Goal: Task Accomplishment & Management: Manage account settings

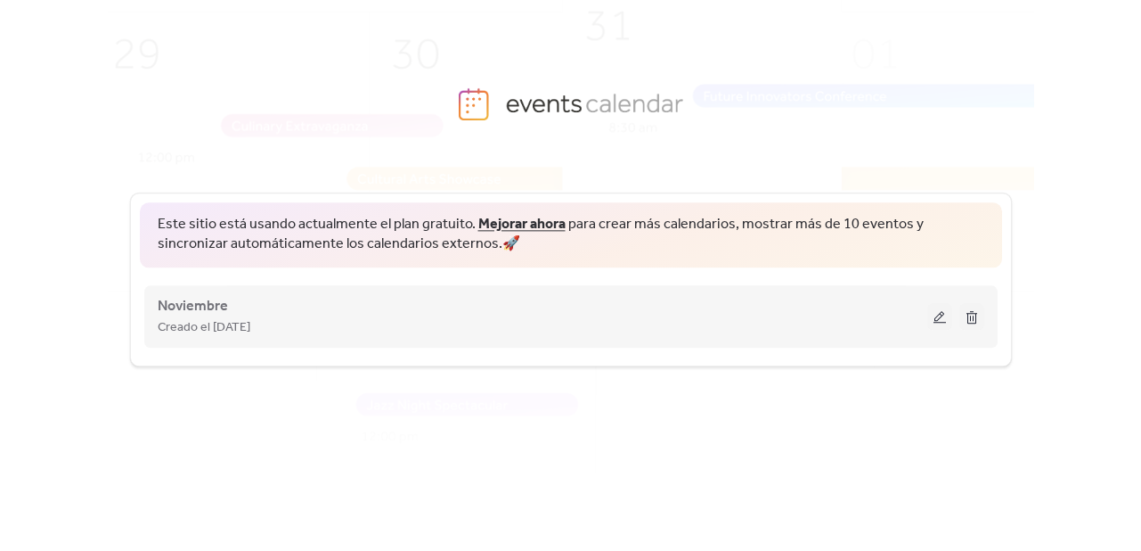
click at [936, 314] on button at bounding box center [939, 316] width 25 height 27
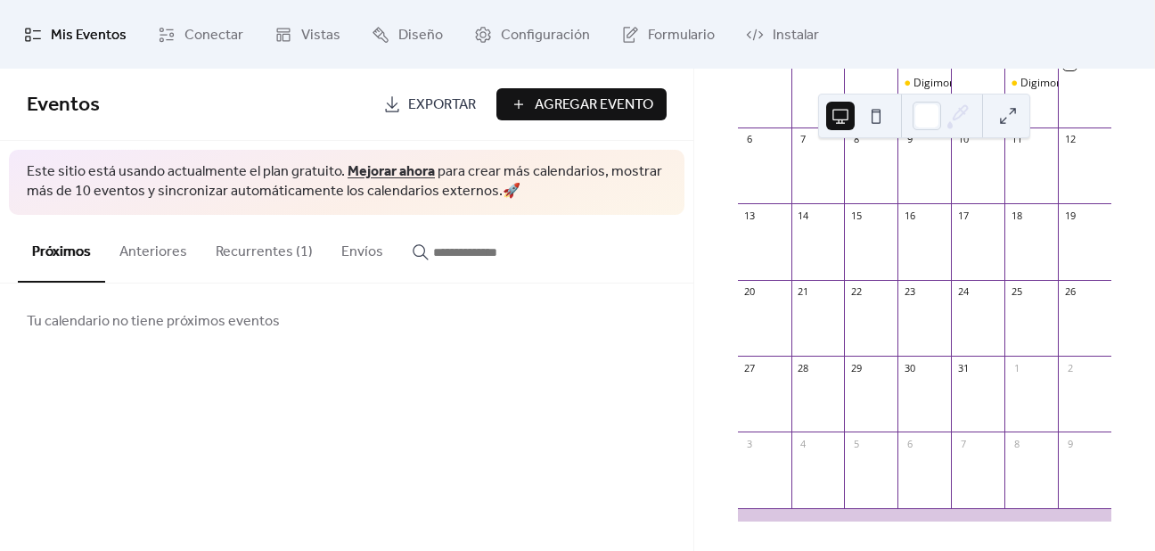
scroll to position [222, 0]
click at [264, 259] on button "Recurrentes (1)" at bounding box center [264, 248] width 126 height 66
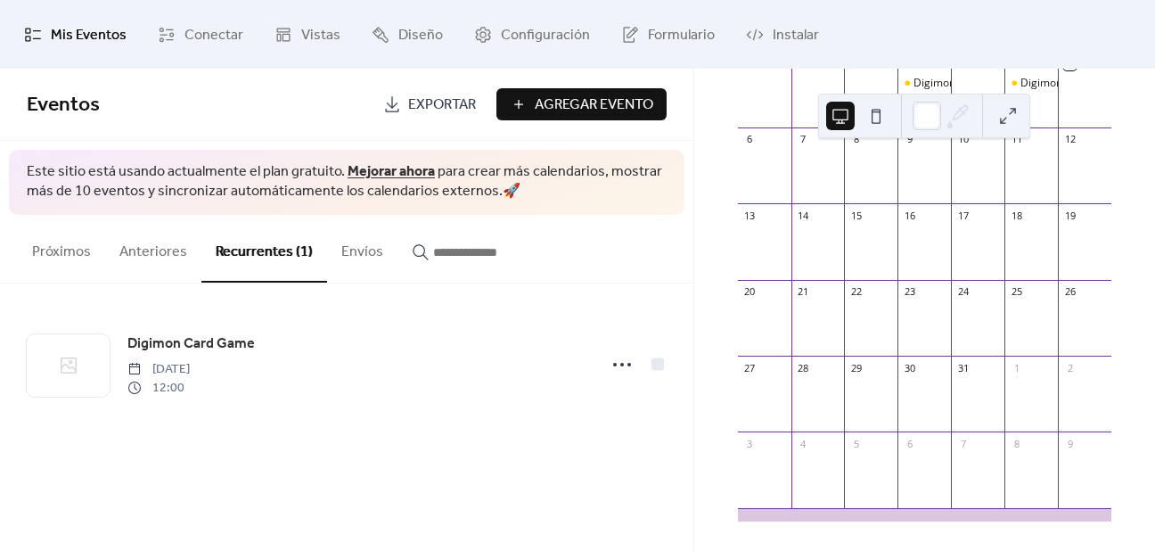
click at [45, 250] on button "Próximos" at bounding box center [61, 248] width 87 height 66
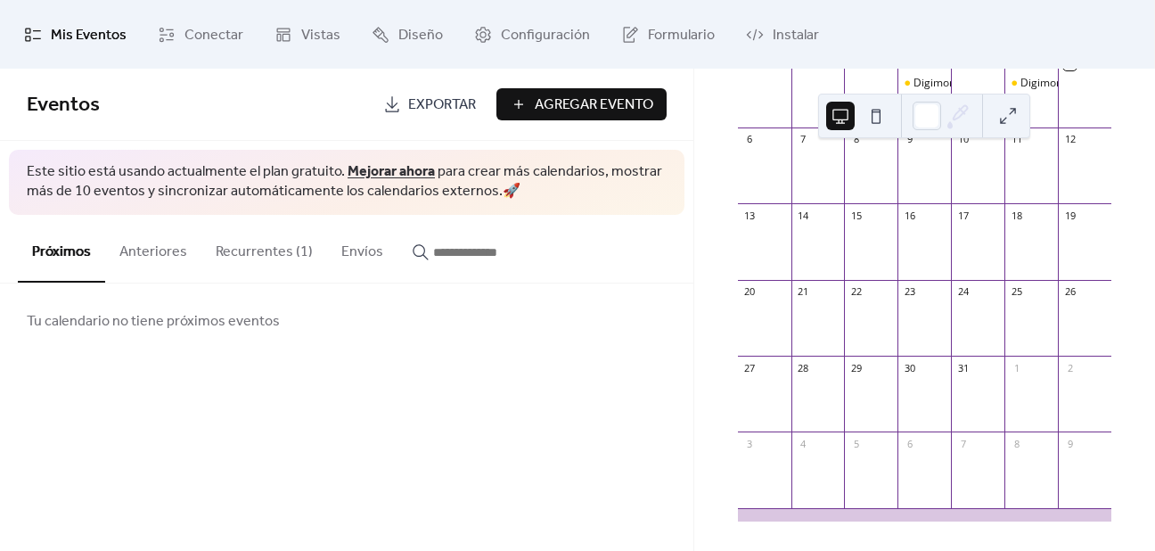
click at [143, 249] on button "Anteriores" at bounding box center [153, 248] width 96 height 66
click at [79, 261] on button "Próximos" at bounding box center [61, 248] width 87 height 66
click at [415, 29] on span "Diseño" at bounding box center [420, 35] width 45 height 28
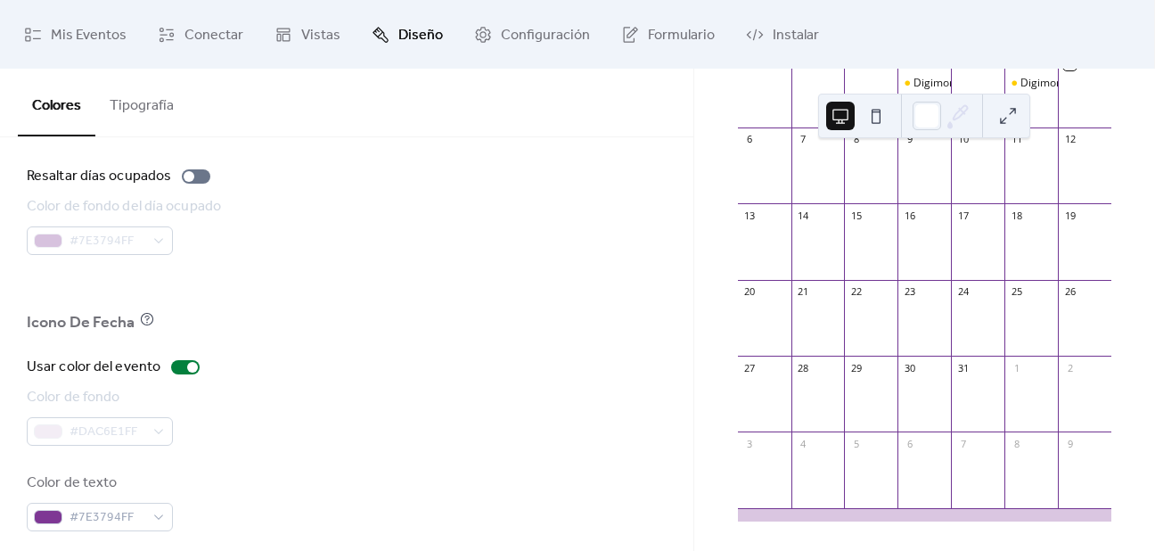
scroll to position [1312, 0]
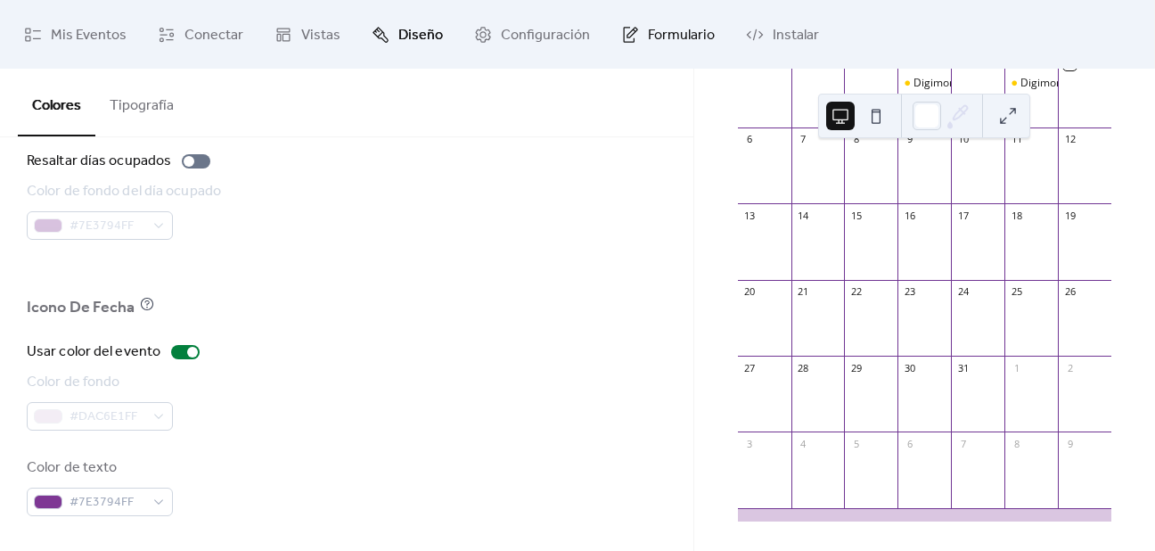
click at [648, 26] on span "Formulario" at bounding box center [681, 35] width 67 height 28
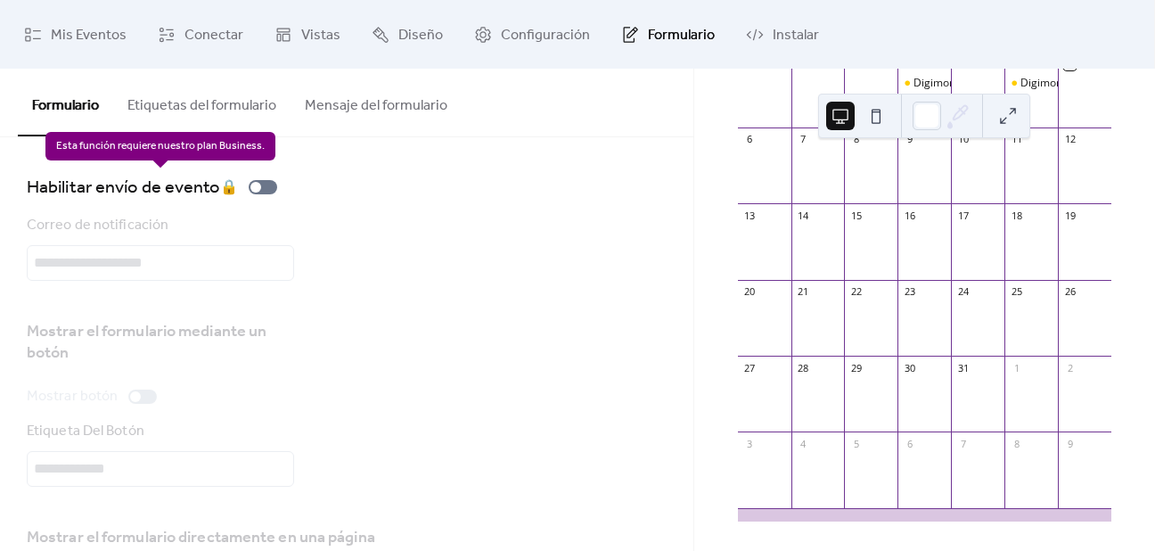
click at [257, 186] on div "Habilitar envío de evento 🔒" at bounding box center [155, 187] width 257 height 29
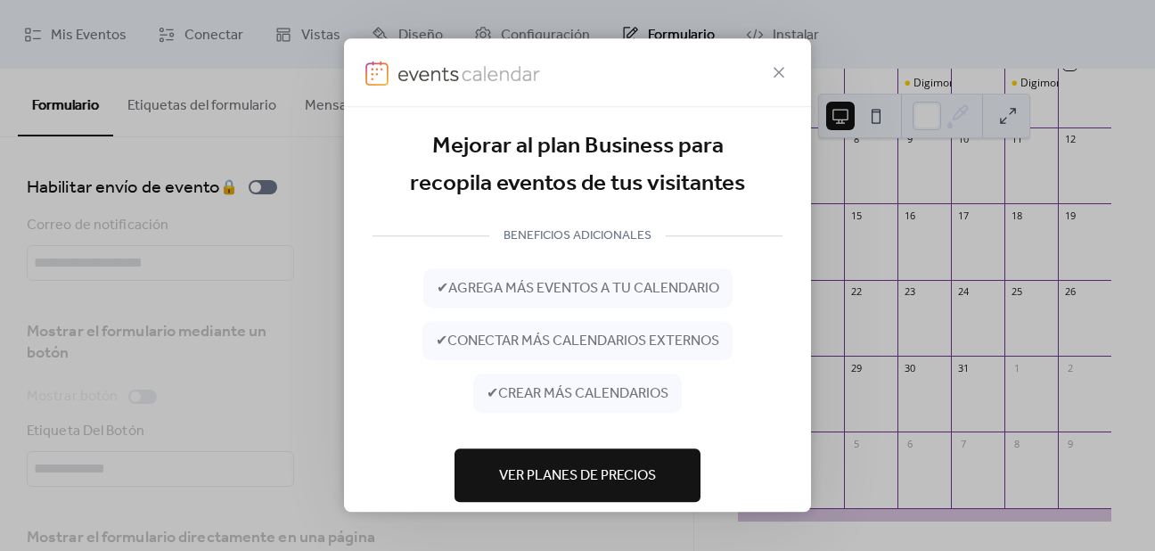
click at [260, 190] on div "Mejorar al plan Business para recopila eventos de tus visitantes BENEFICIOS ADI…" at bounding box center [577, 275] width 1155 height 551
click at [777, 66] on icon at bounding box center [778, 71] width 21 height 21
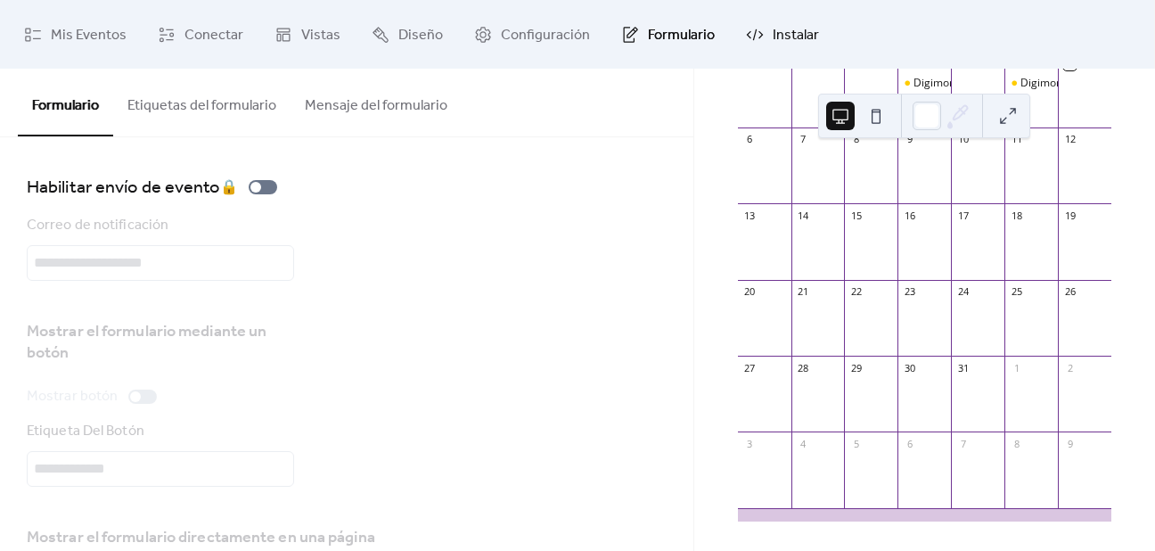
click at [759, 39] on link "Instalar" at bounding box center [782, 34] width 100 height 54
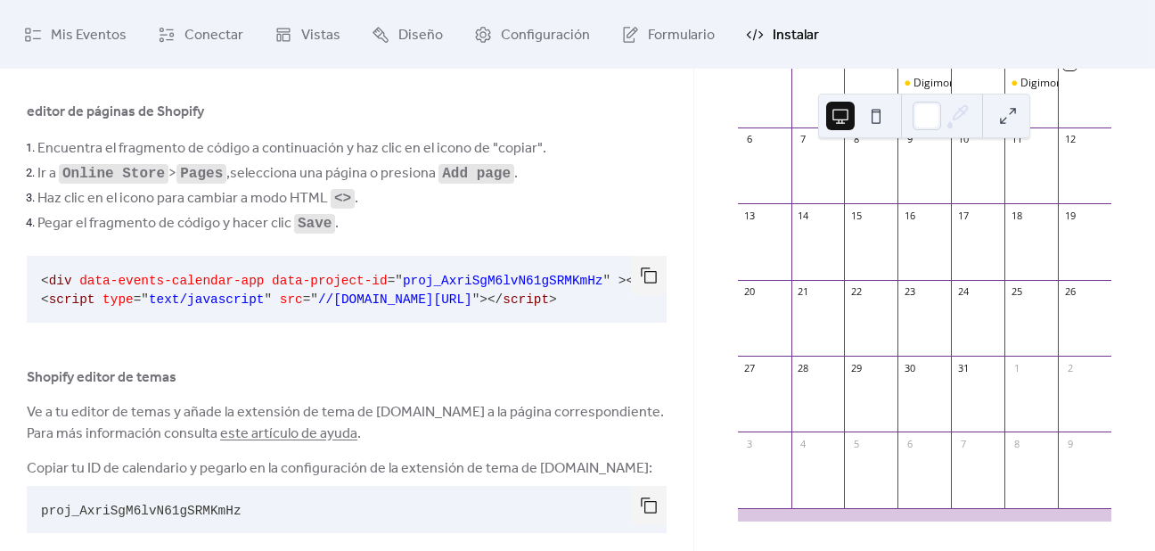
scroll to position [89, 0]
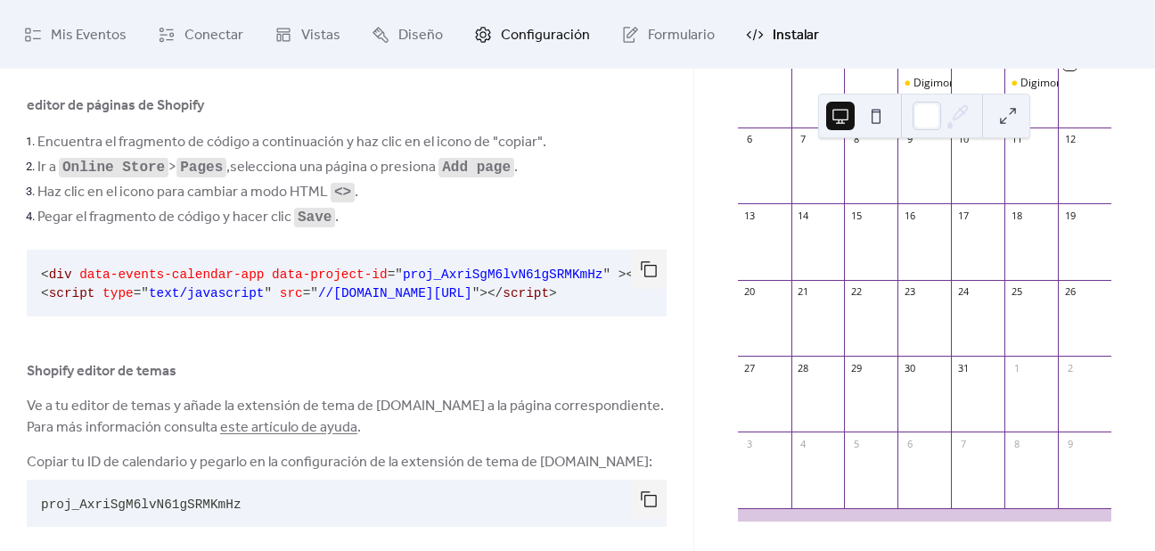
click at [540, 46] on span "Configuración" at bounding box center [545, 35] width 89 height 28
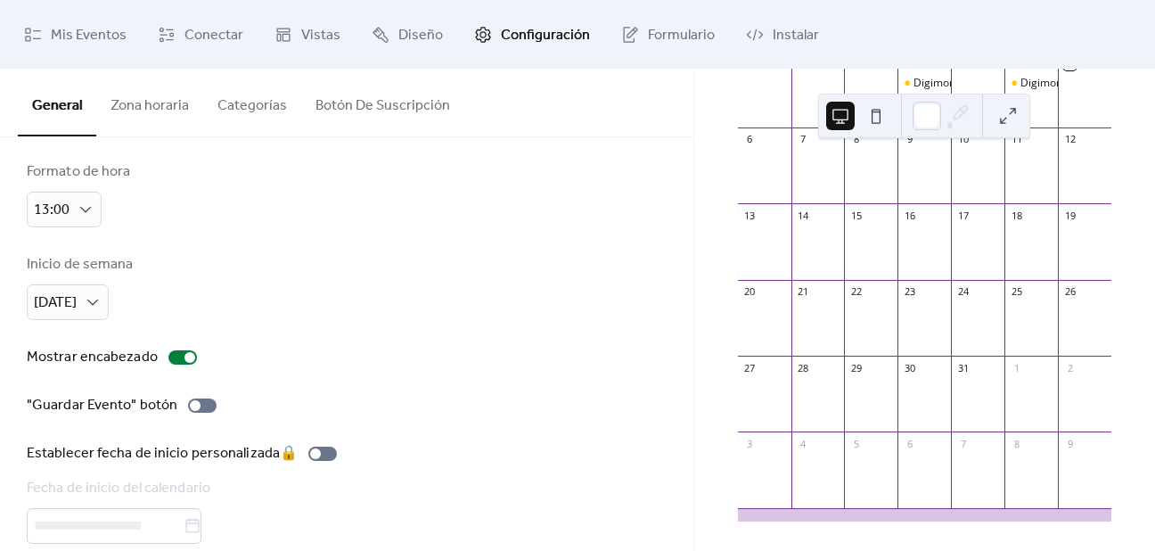
scroll to position [132, 0]
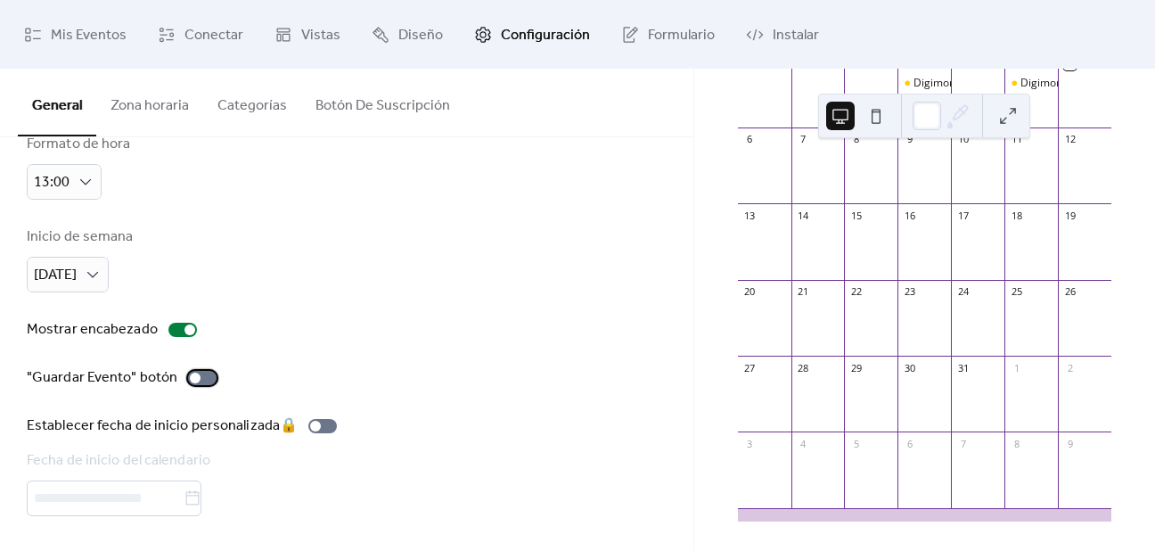
click at [191, 380] on div at bounding box center [195, 377] width 11 height 11
click at [192, 380] on div at bounding box center [202, 378] width 29 height 14
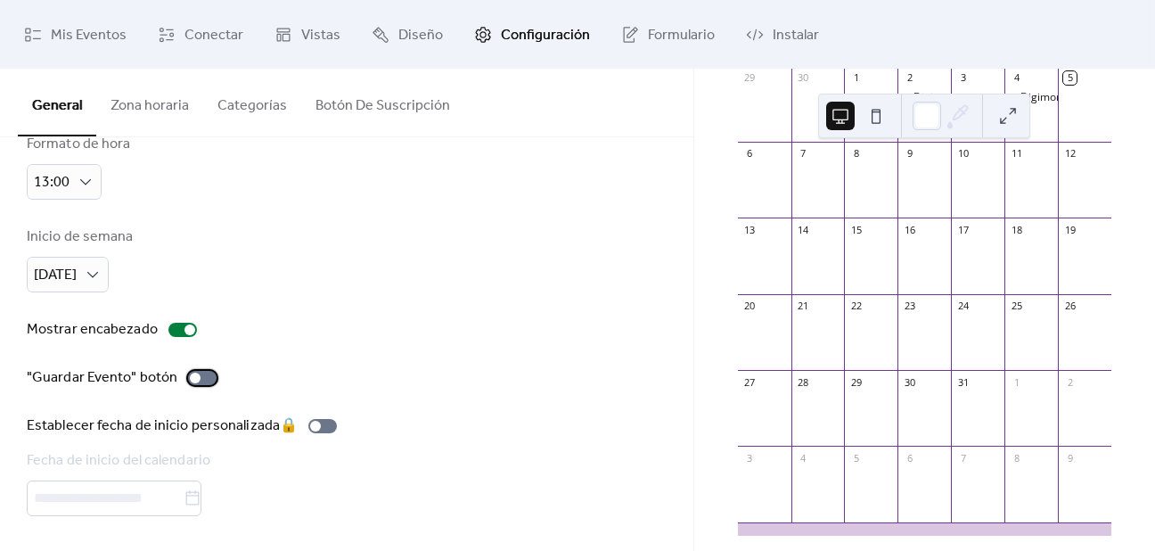
scroll to position [222, 0]
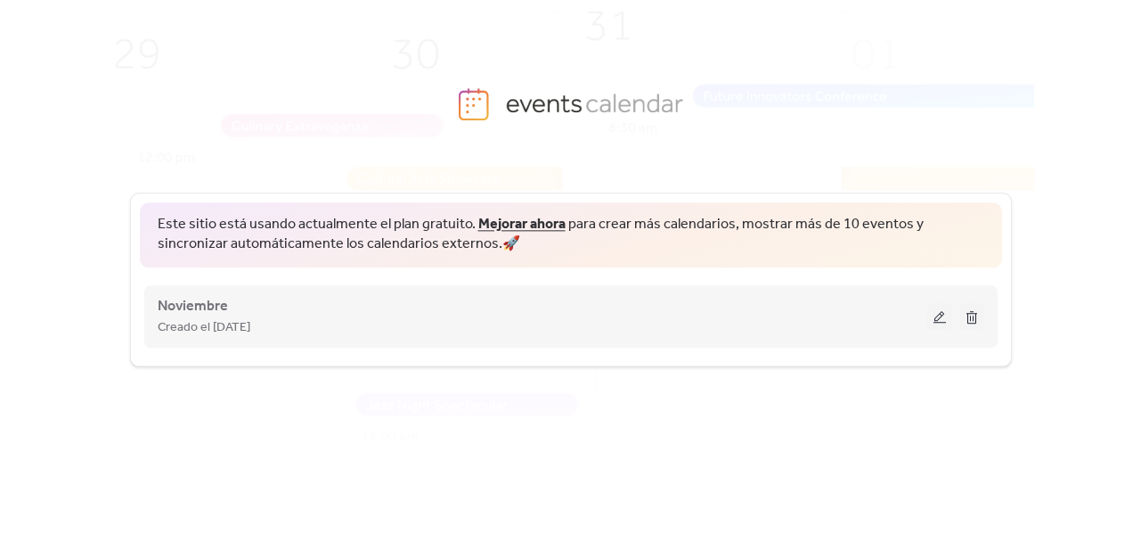
click at [945, 323] on button at bounding box center [939, 316] width 25 height 27
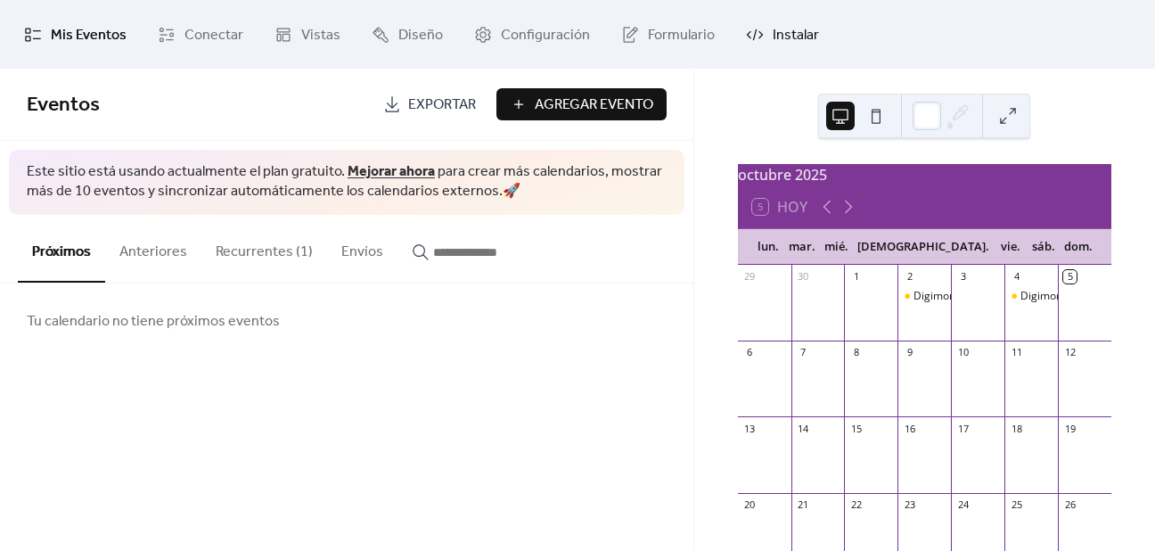
click at [791, 42] on span "Instalar" at bounding box center [795, 35] width 46 height 28
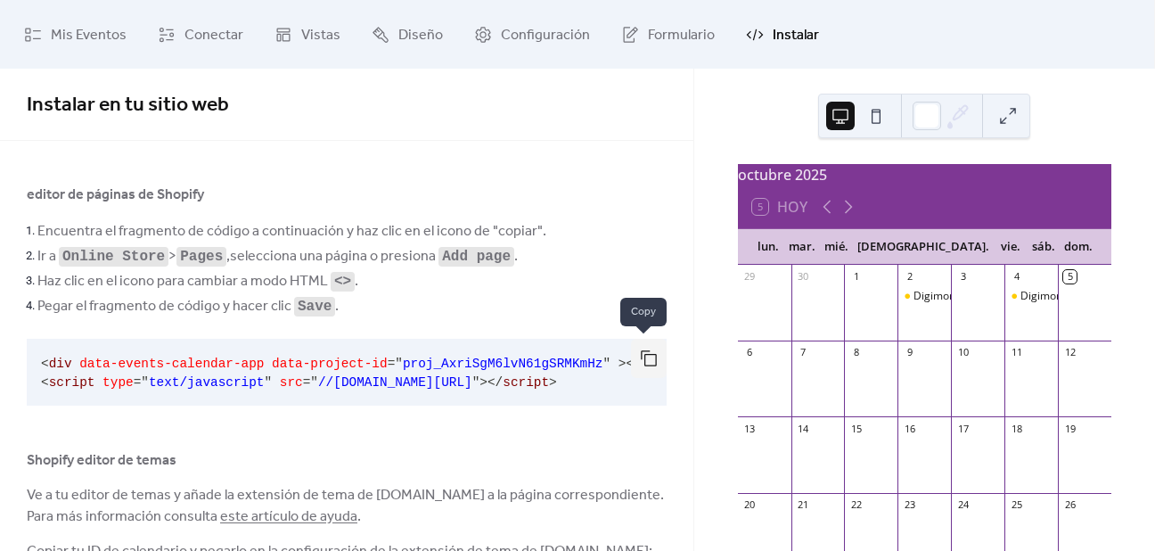
click at [656, 355] on button "button" at bounding box center [649, 358] width 36 height 39
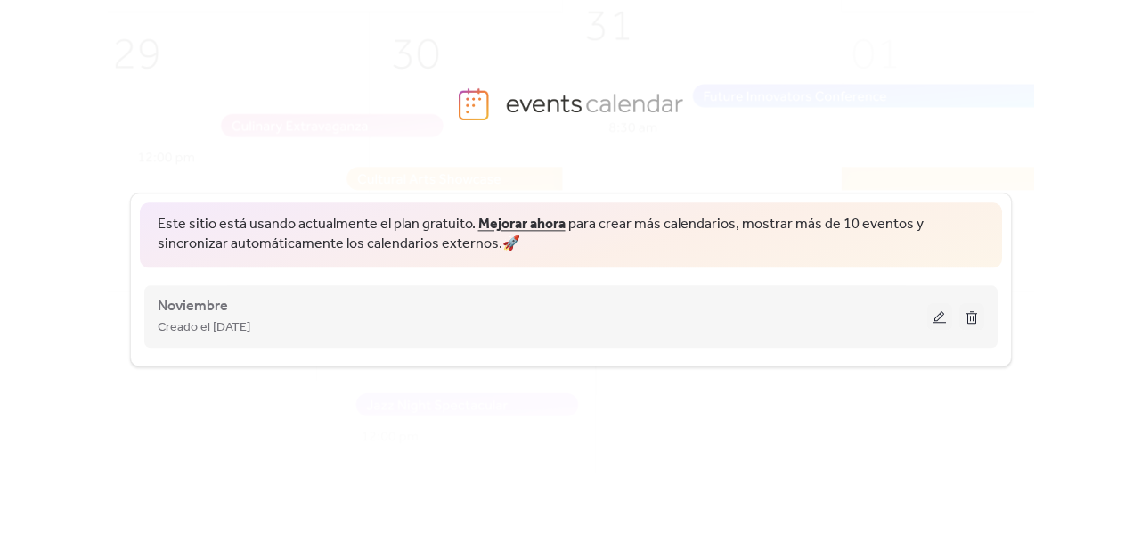
click at [937, 322] on button at bounding box center [939, 316] width 25 height 27
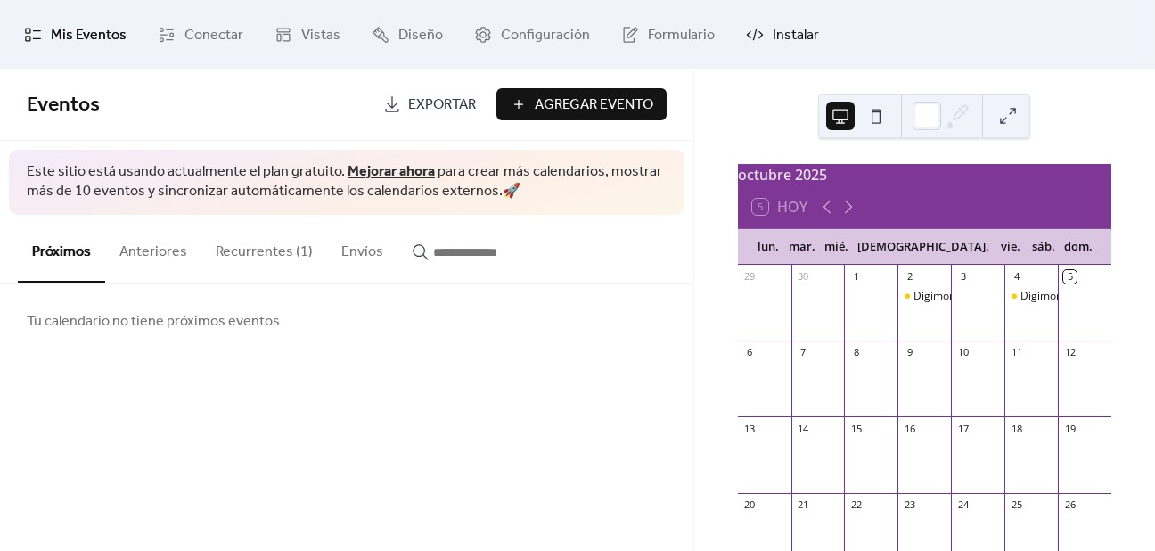
click at [772, 40] on span "Instalar" at bounding box center [795, 35] width 46 height 28
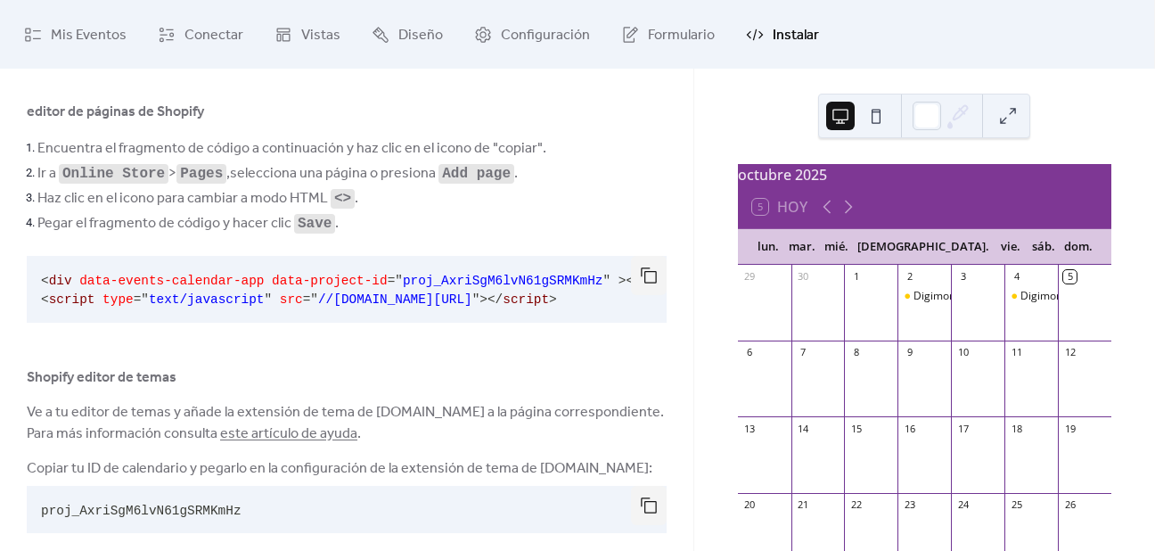
scroll to position [110, 0]
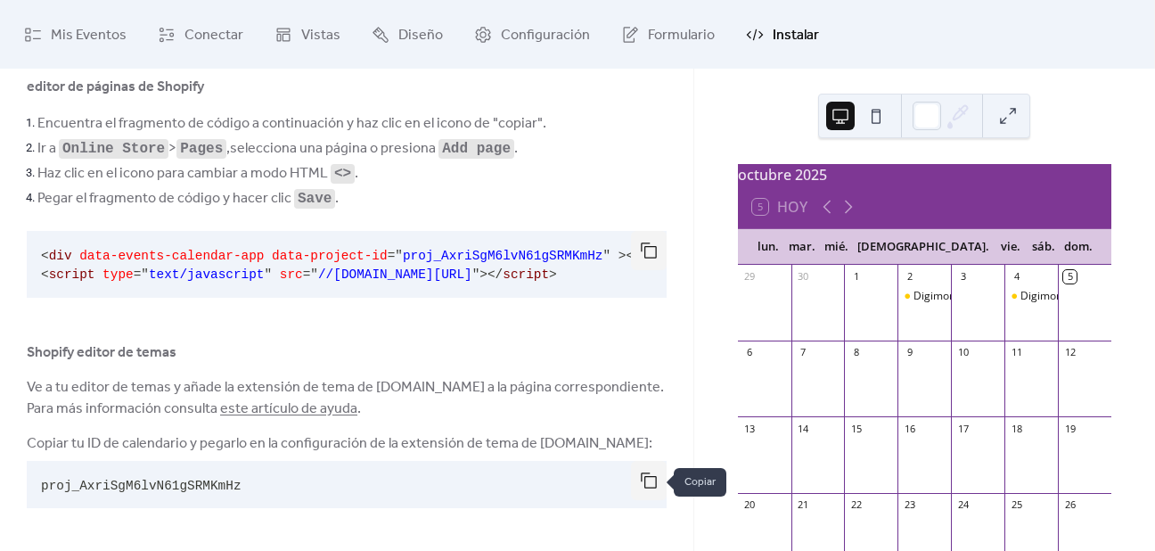
click at [634, 486] on button "button" at bounding box center [649, 480] width 36 height 39
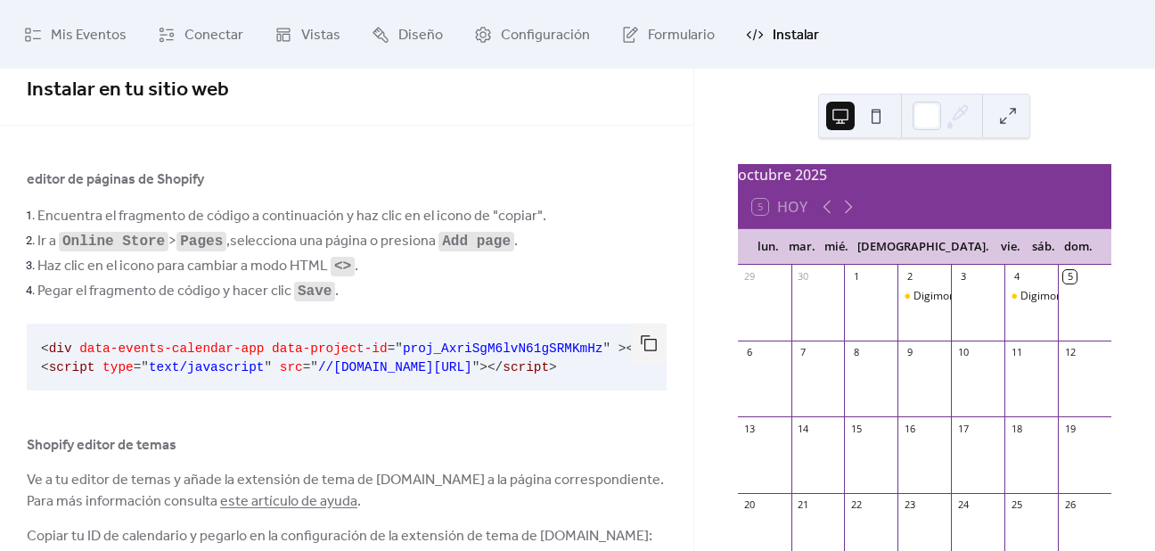
scroll to position [0, 0]
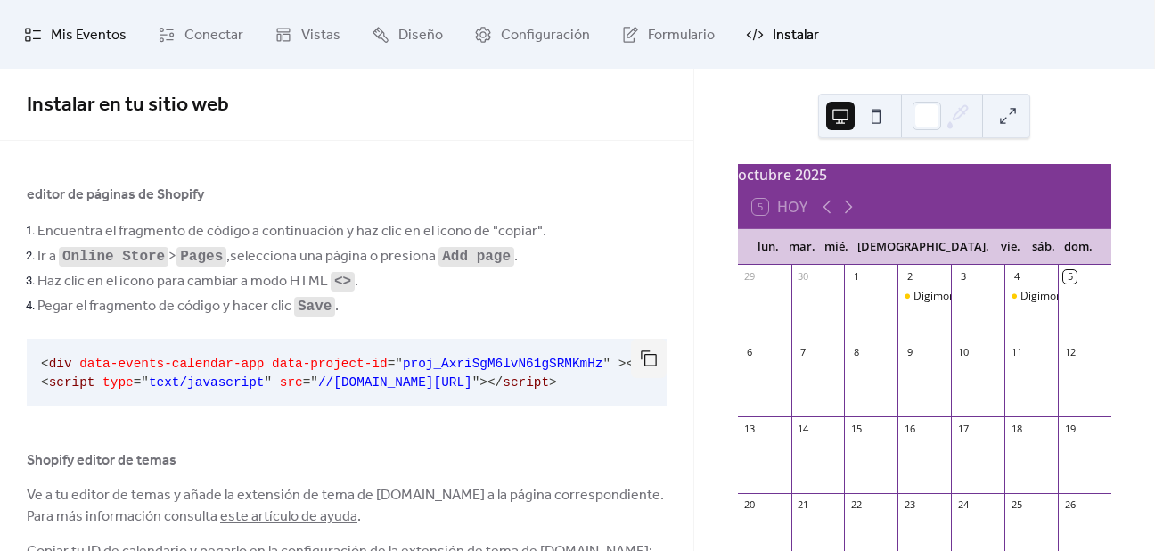
click at [106, 29] on span "Mis Eventos" at bounding box center [89, 35] width 76 height 28
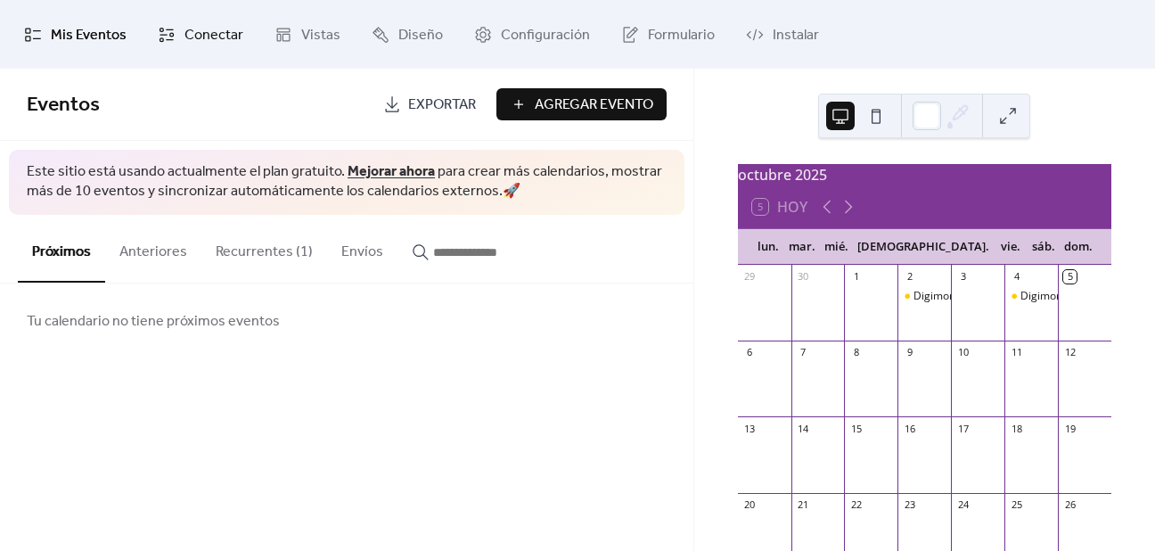
click at [196, 33] on span "Conectar" at bounding box center [213, 35] width 59 height 28
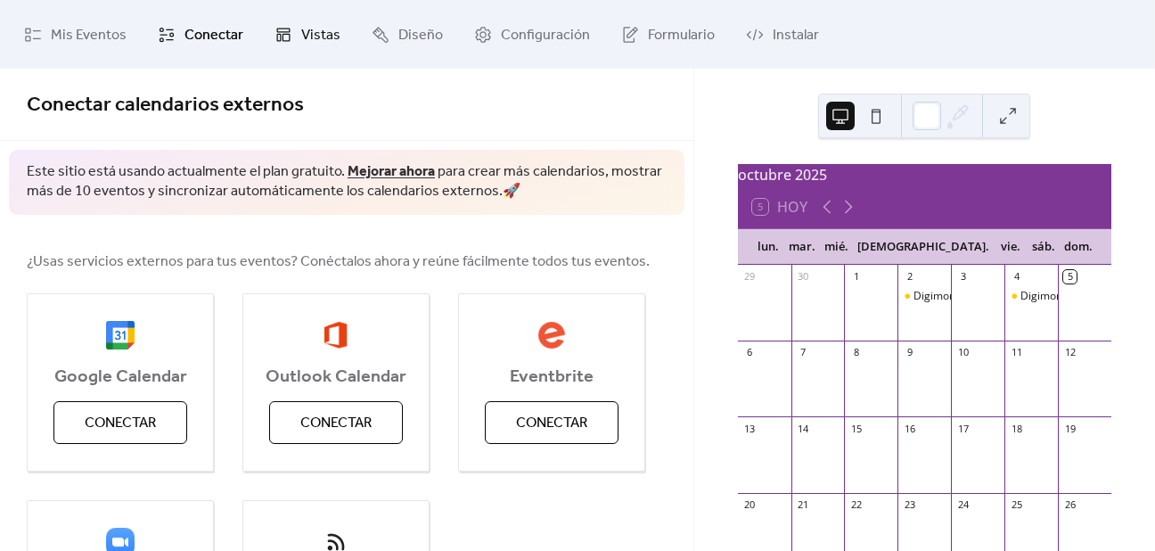
click at [284, 34] on icon at bounding box center [283, 35] width 18 height 18
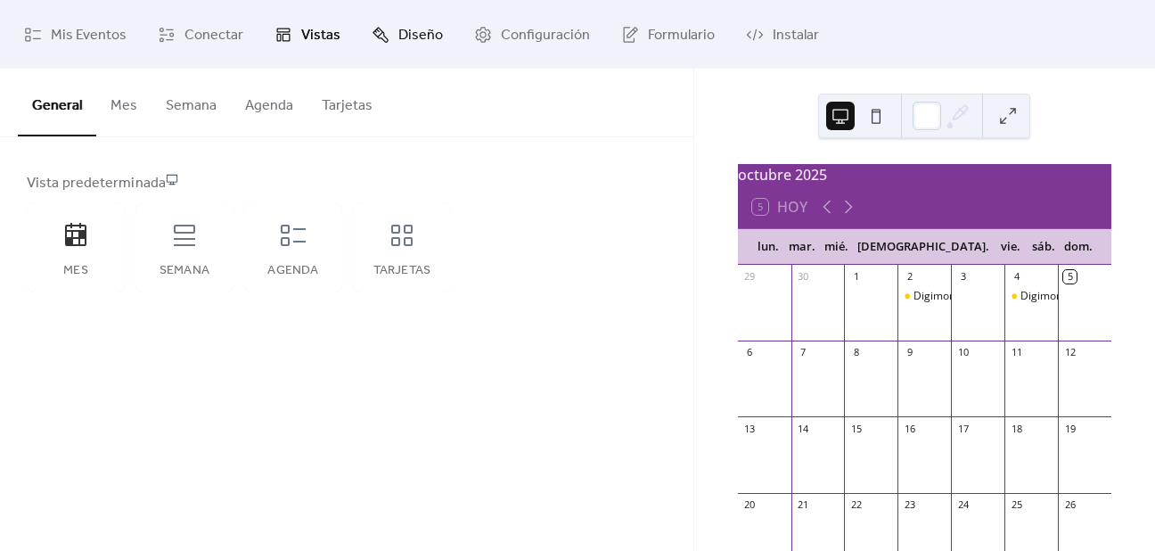
click at [409, 34] on span "Diseño" at bounding box center [420, 35] width 45 height 28
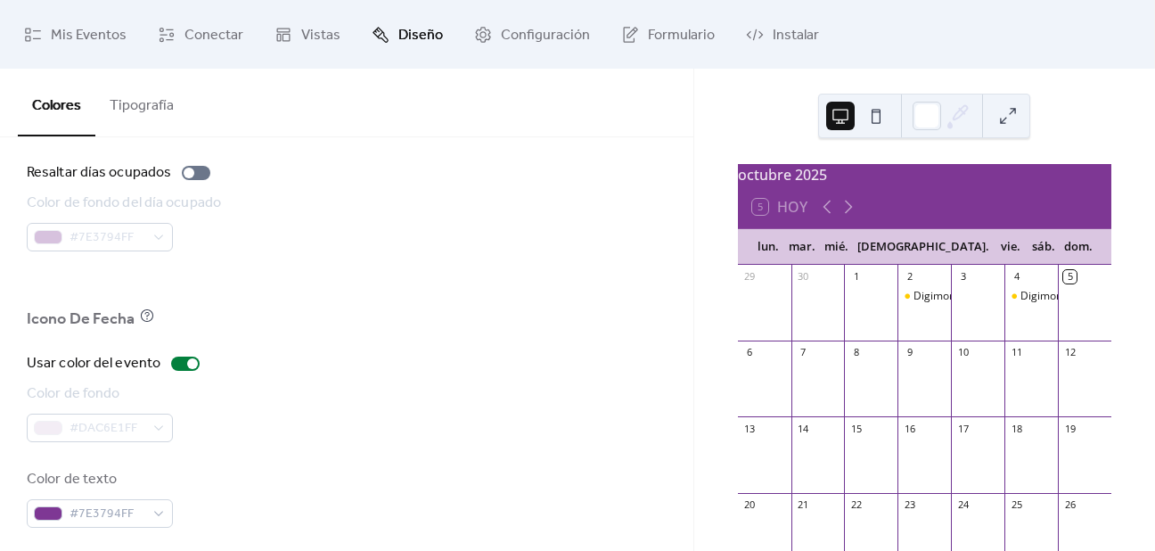
scroll to position [1312, 0]
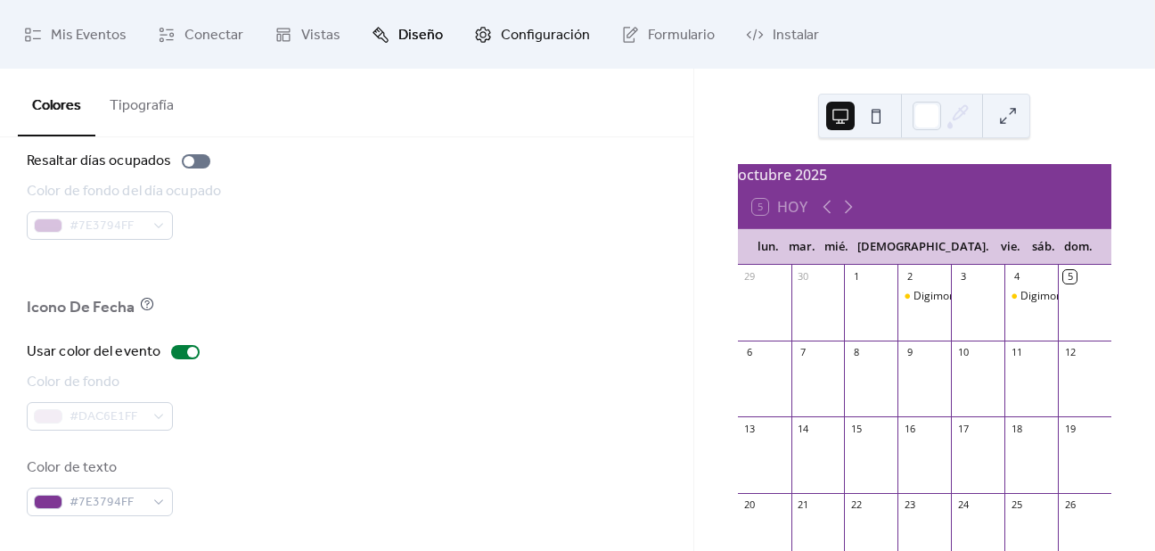
click at [501, 41] on span "Configuración" at bounding box center [545, 35] width 89 height 28
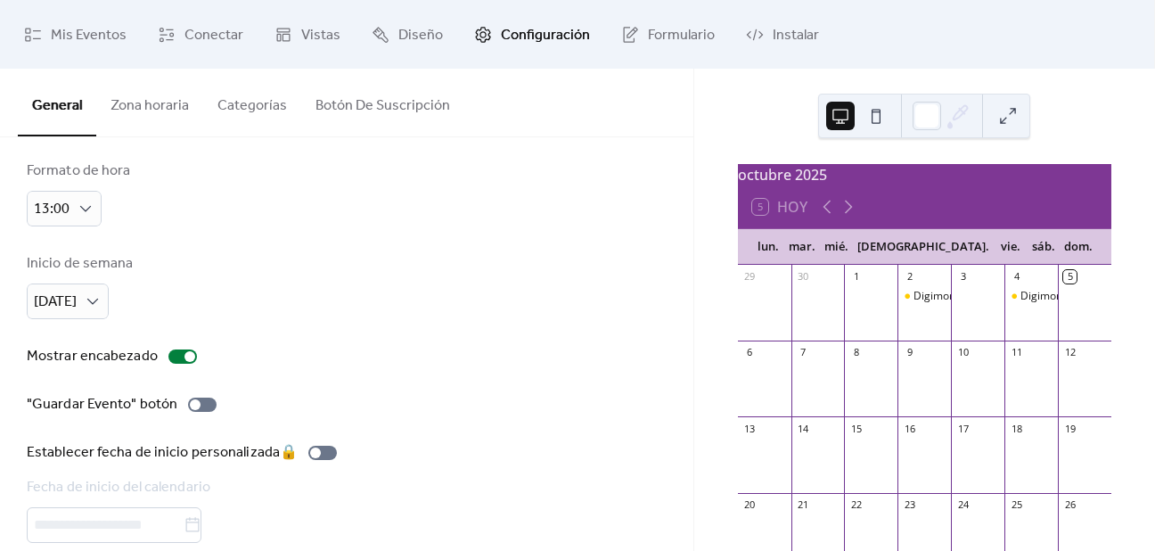
scroll to position [132, 0]
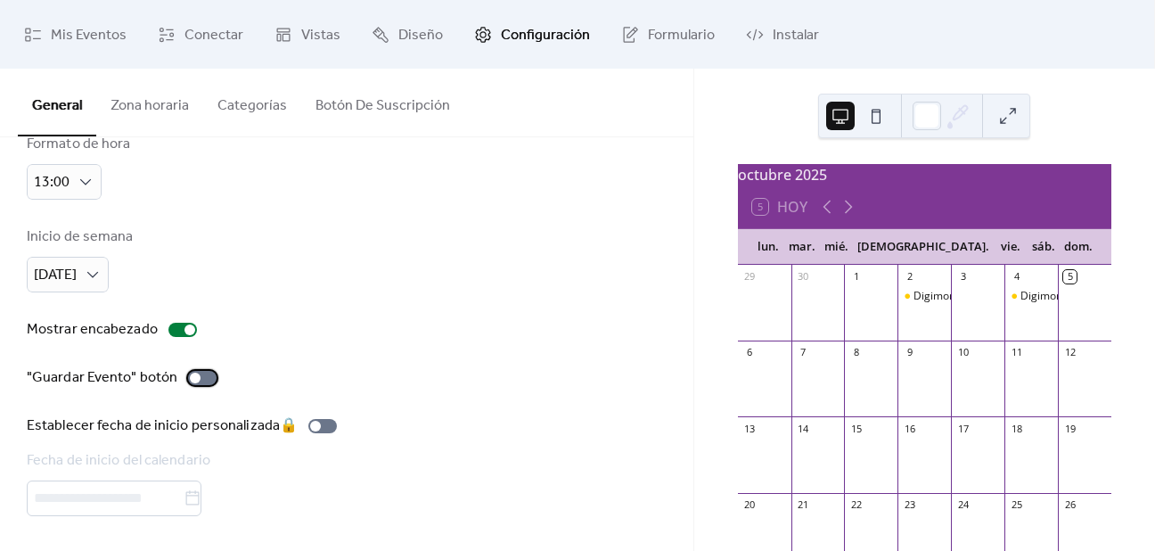
click at [197, 377] on div at bounding box center [202, 378] width 29 height 14
click at [883, 118] on button at bounding box center [876, 116] width 29 height 29
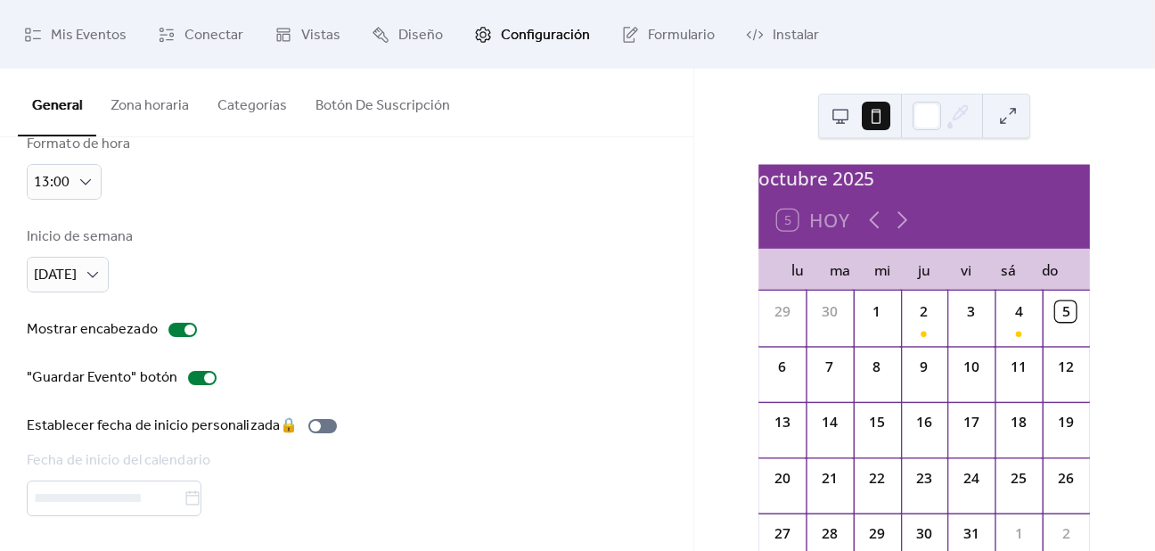
click at [855, 116] on div at bounding box center [858, 115] width 64 height 43
click at [846, 116] on button at bounding box center [840, 116] width 29 height 29
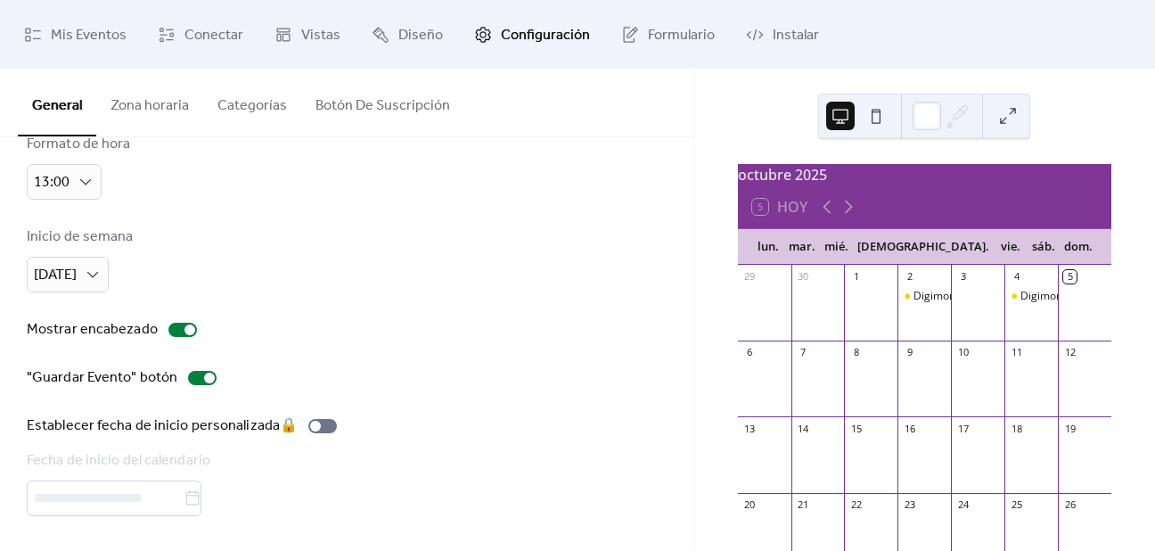
click at [127, 117] on button "Zona horaria" at bounding box center [149, 102] width 107 height 66
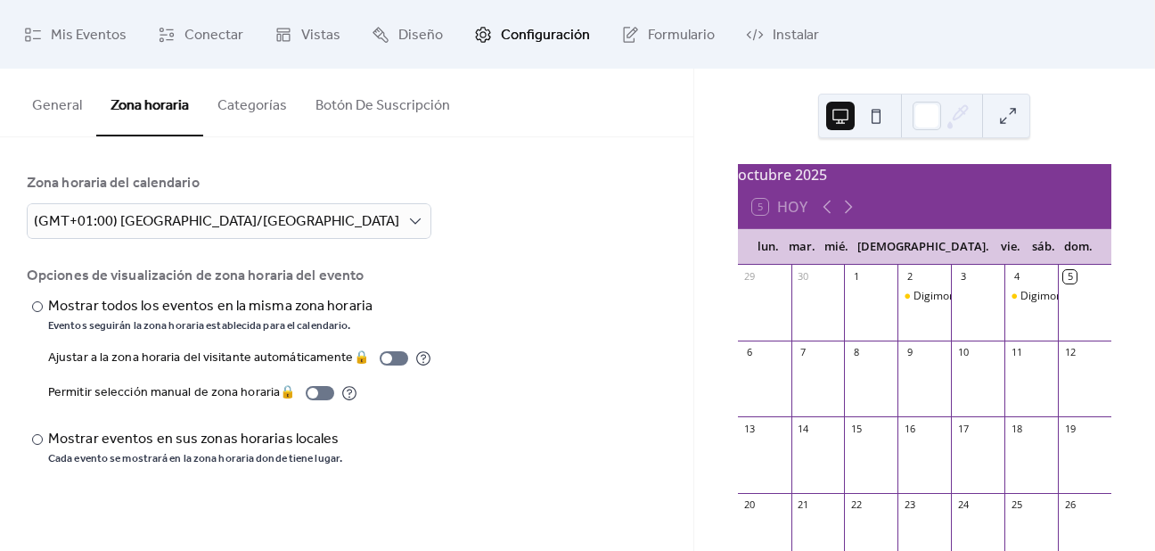
click at [232, 109] on button "Categorías" at bounding box center [252, 102] width 98 height 66
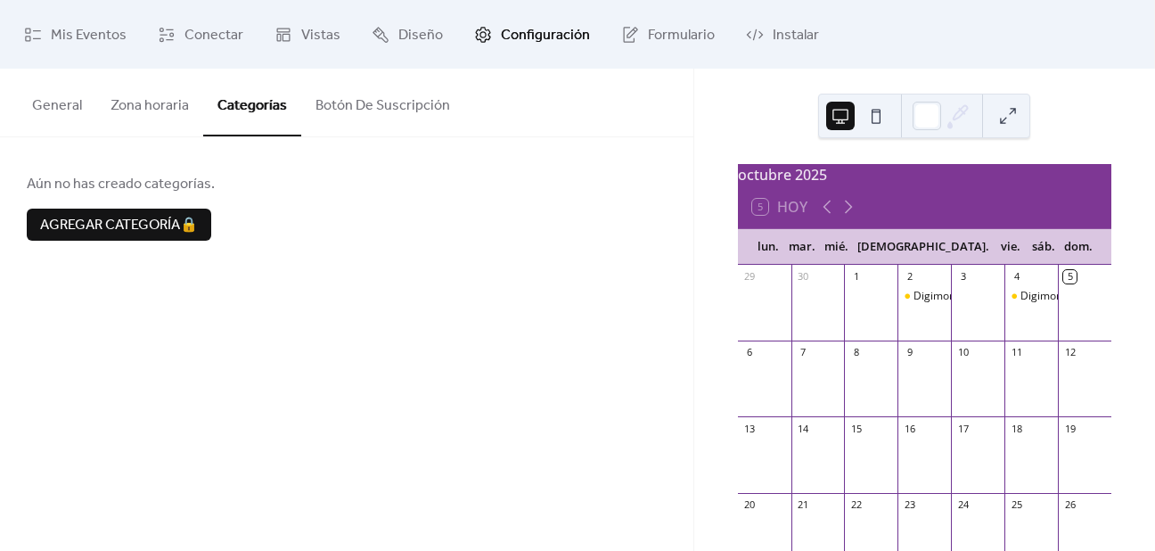
click at [342, 118] on button "Botón De Suscripción" at bounding box center [382, 102] width 163 height 66
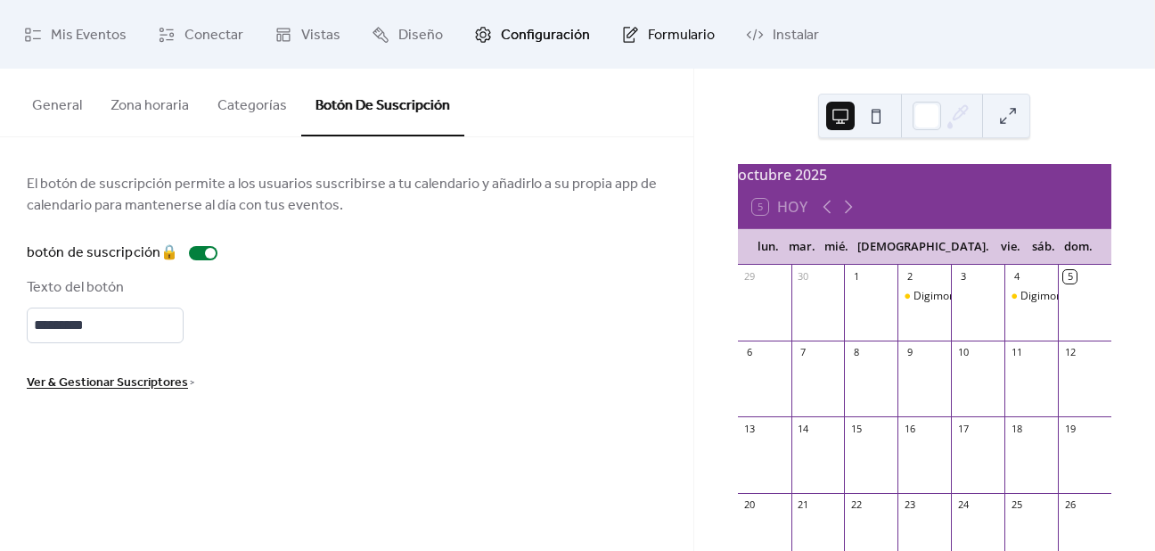
click at [648, 31] on span "Formulario" at bounding box center [681, 35] width 67 height 28
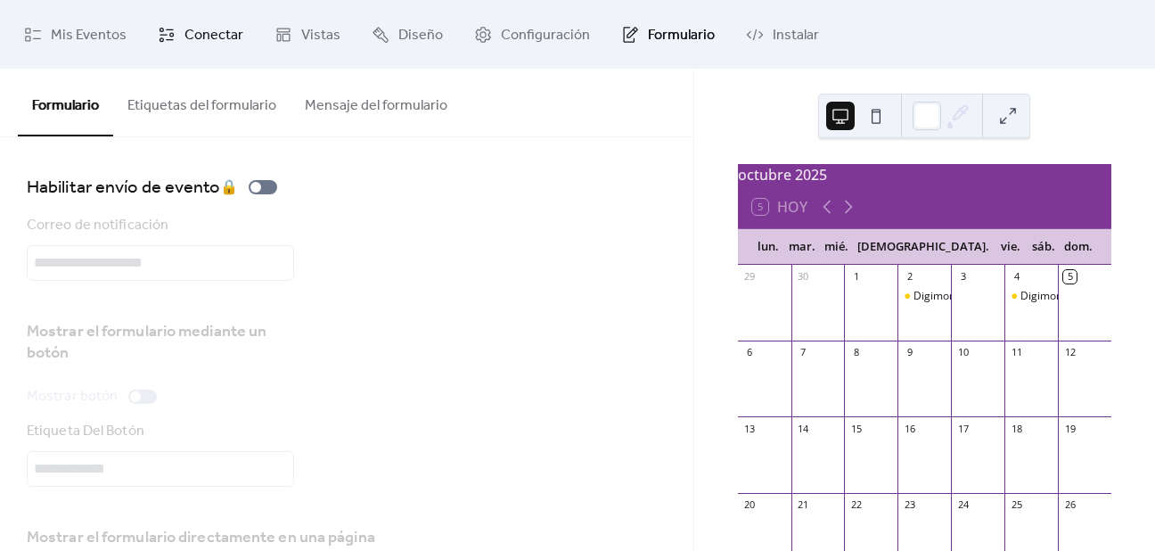
click at [160, 26] on icon at bounding box center [167, 35] width 18 height 18
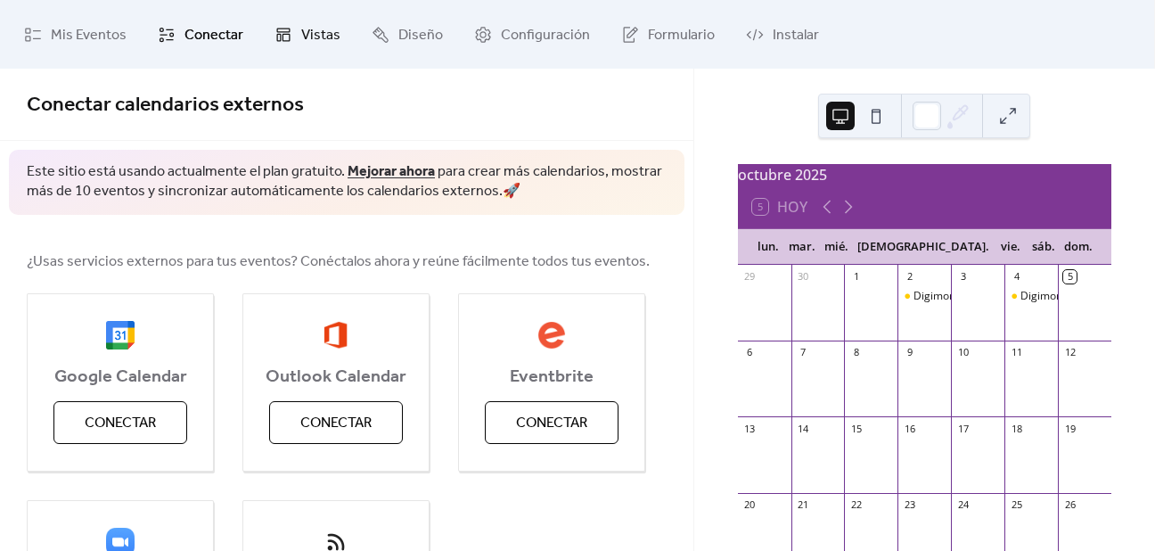
click at [280, 26] on icon at bounding box center [283, 35] width 18 height 18
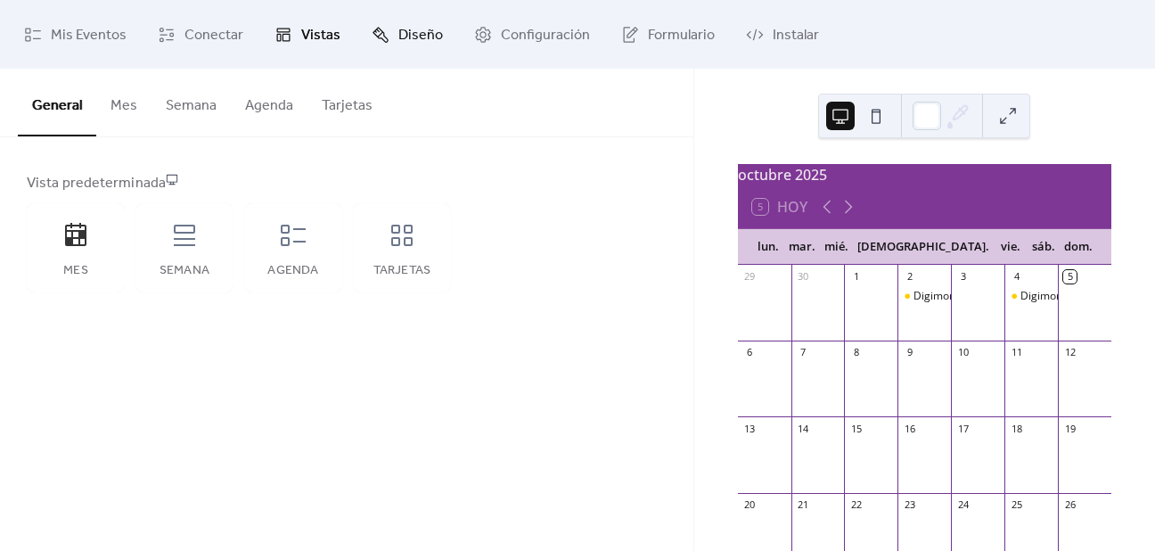
click at [401, 44] on span "Diseño" at bounding box center [420, 35] width 45 height 28
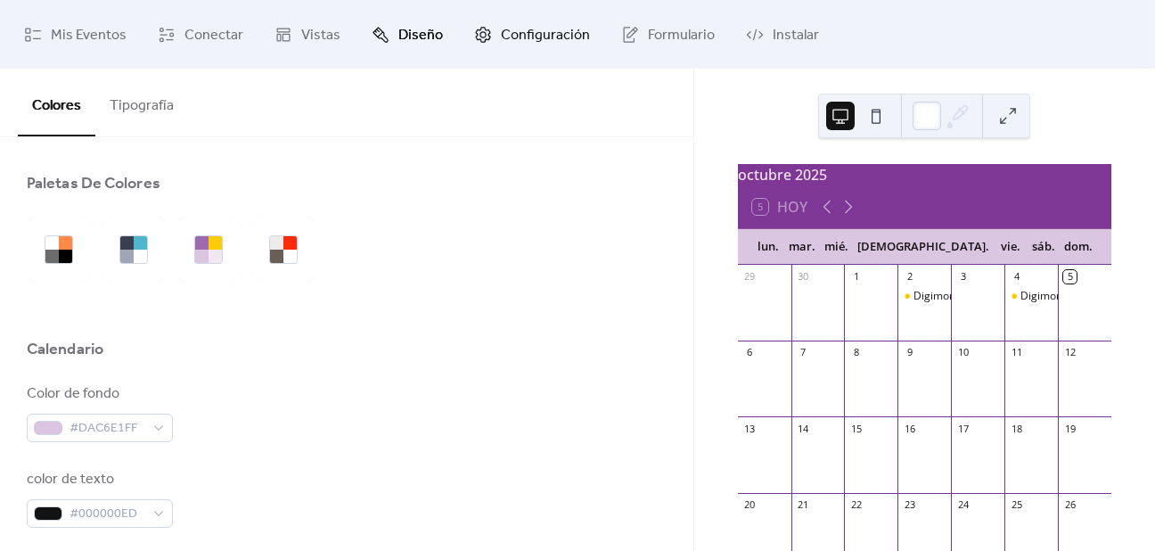
click at [486, 32] on link "Configuración" at bounding box center [532, 34] width 143 height 54
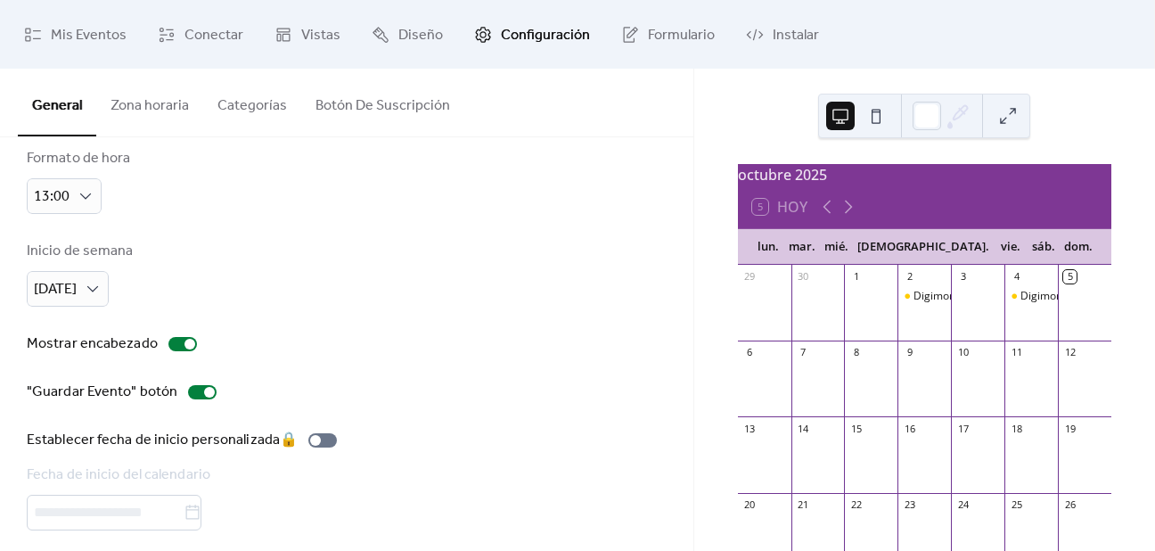
scroll to position [132, 0]
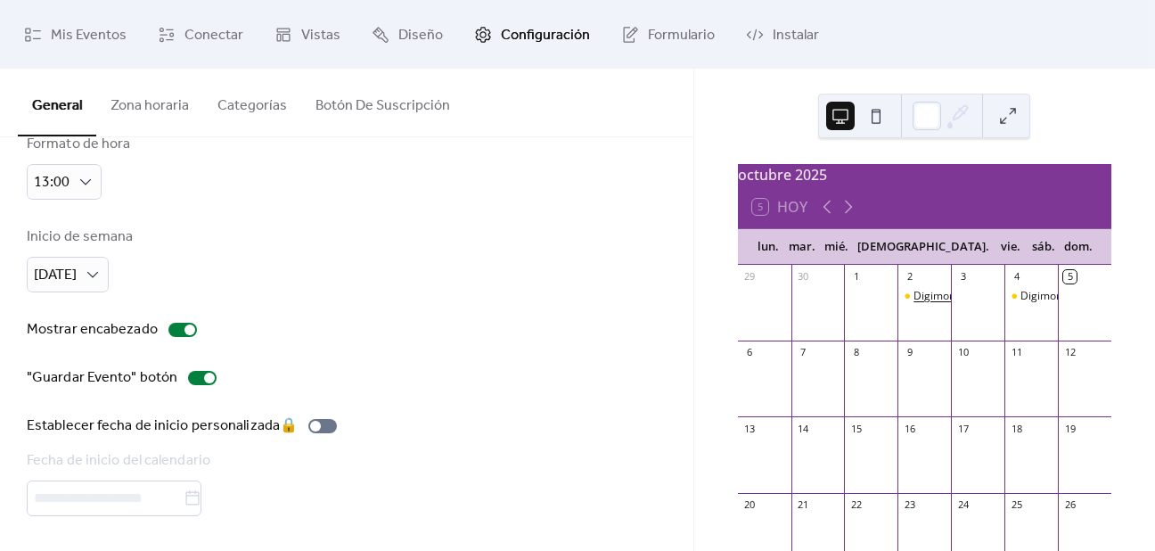
click at [927, 304] on div "Digimon Card Game" at bounding box center [964, 296] width 102 height 15
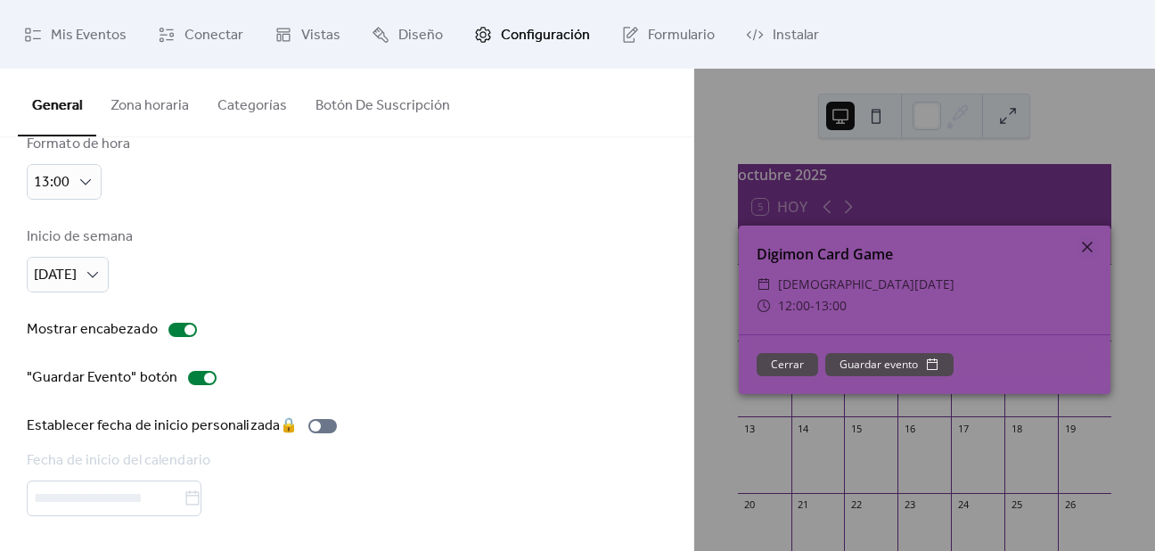
click at [911, 358] on button "Guardar evento" at bounding box center [889, 364] width 128 height 23
click at [474, 249] on div "Inicio de semana [DATE]" at bounding box center [347, 259] width 640 height 66
click at [580, 126] on div "General Zona horaria Categorías Botón De Suscripción" at bounding box center [346, 103] width 693 height 69
click at [1084, 247] on icon at bounding box center [1086, 246] width 21 height 21
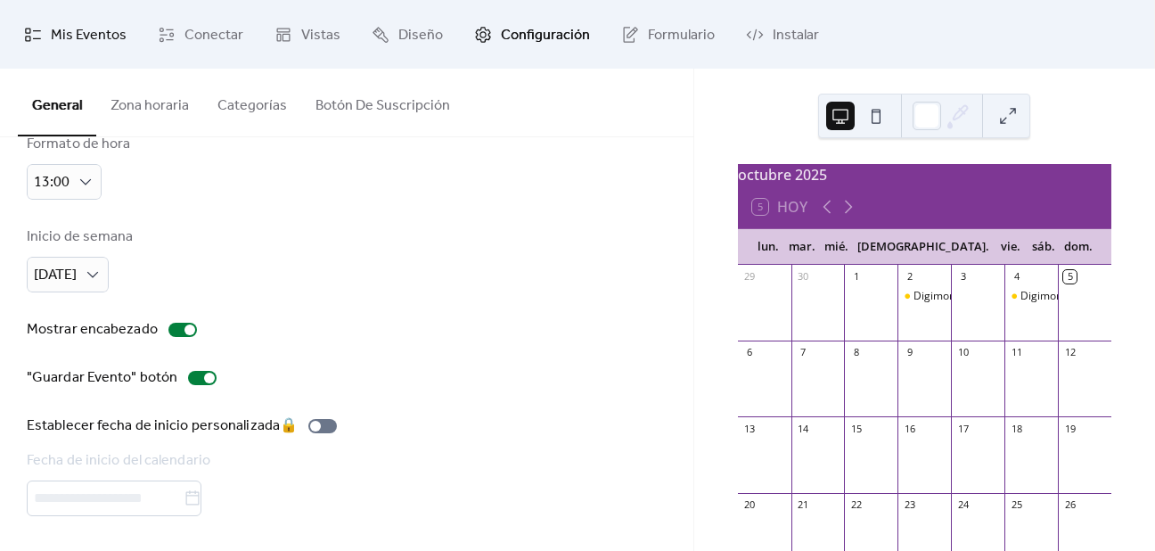
click at [133, 33] on link "Mis Eventos" at bounding box center [75, 34] width 129 height 54
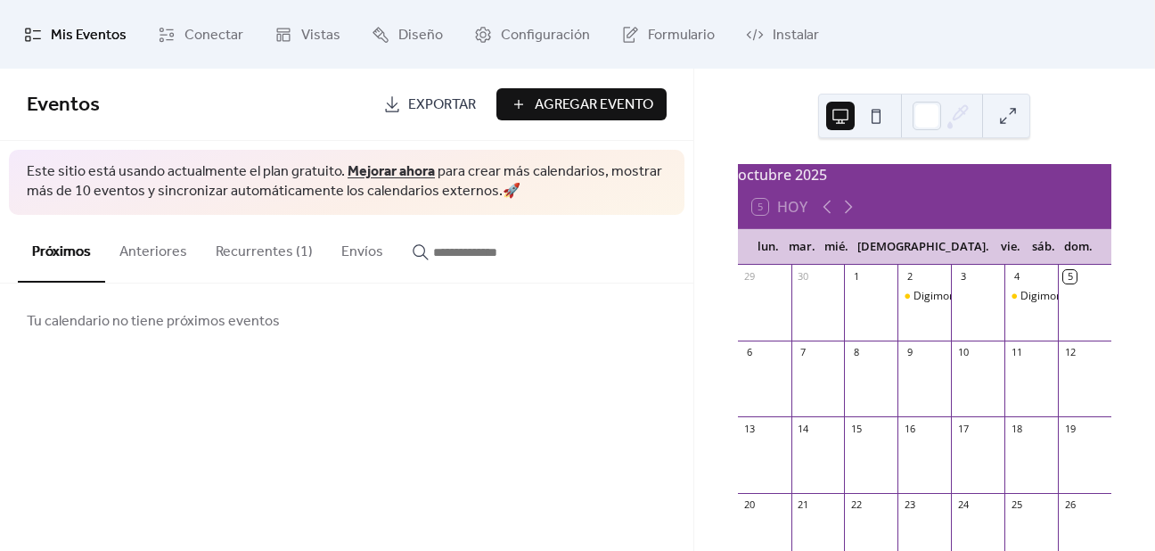
click at [575, 97] on span "Agregar Evento" at bounding box center [594, 104] width 118 height 21
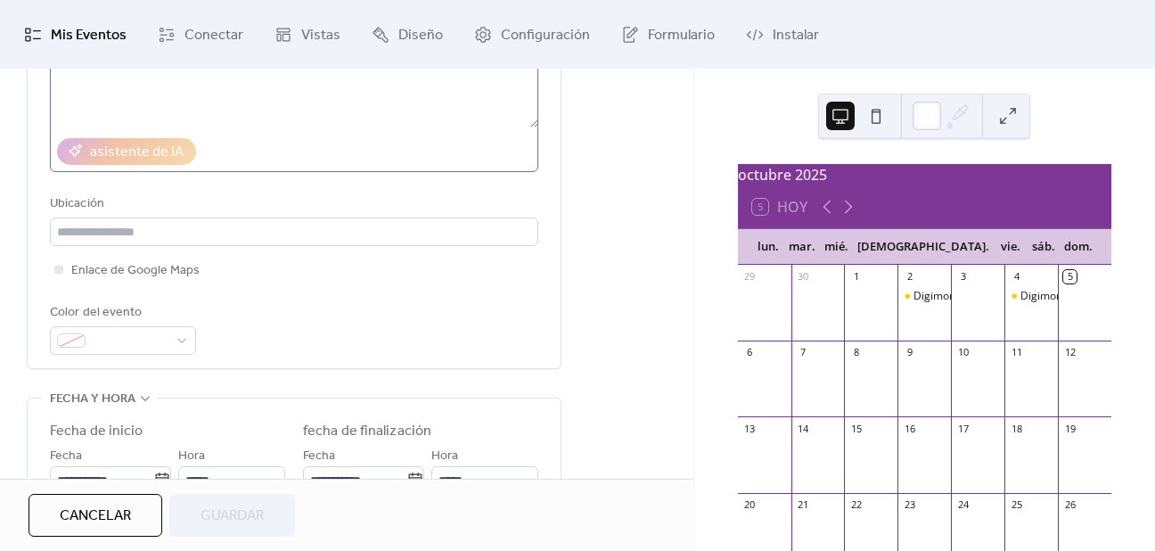
scroll to position [356, 0]
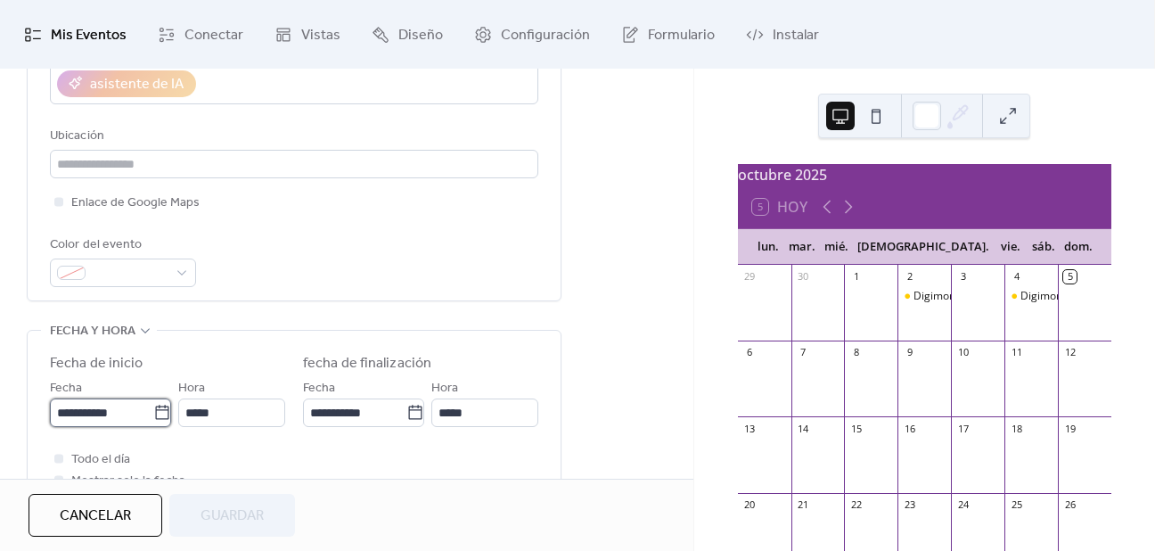
click at [68, 408] on input "**********" at bounding box center [101, 412] width 103 height 29
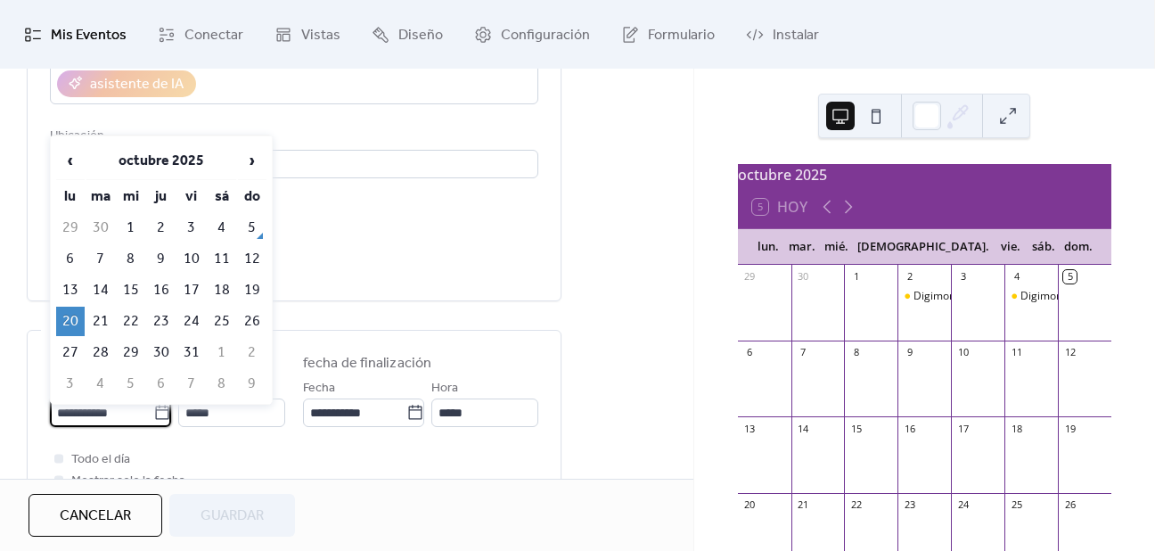
type input "**********"
click at [366, 269] on div "Color del evento" at bounding box center [294, 260] width 488 height 53
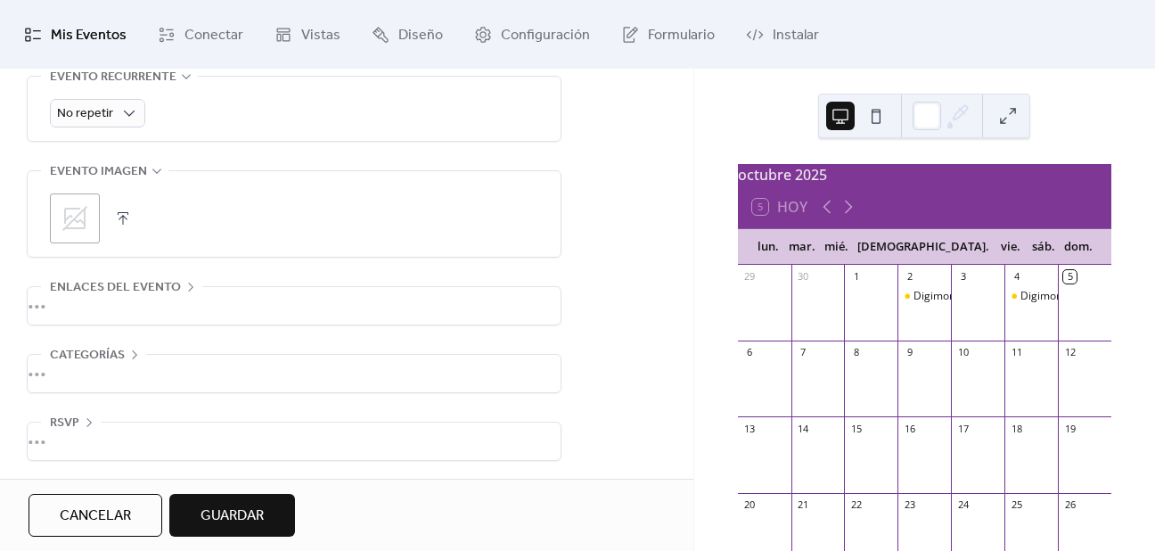
scroll to position [837, 0]
click at [181, 293] on div "•••" at bounding box center [294, 304] width 533 height 37
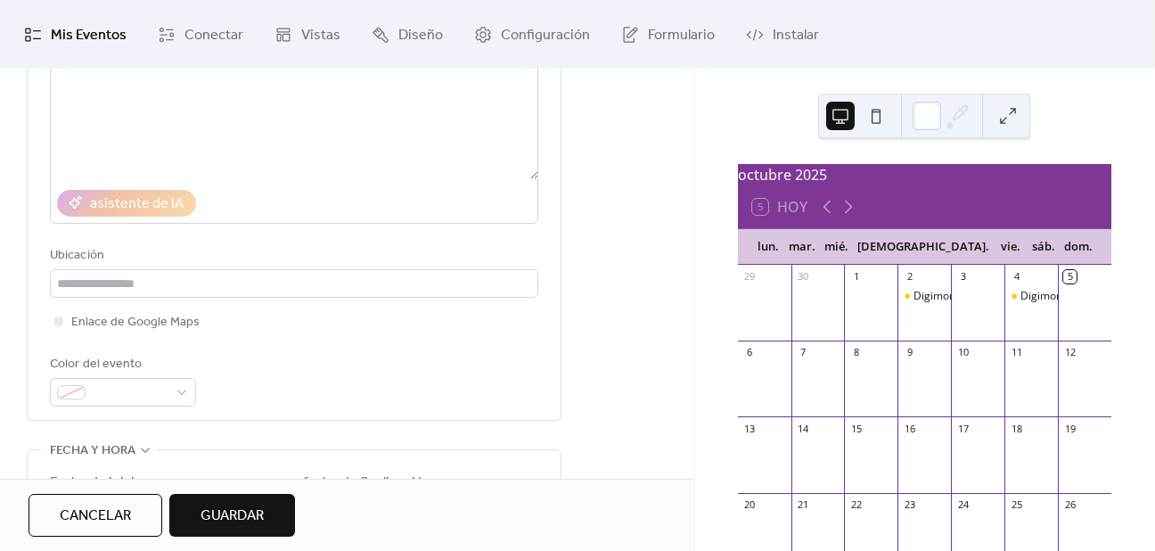
scroll to position [0, 0]
